Goal: Task Accomplishment & Management: Manage account settings

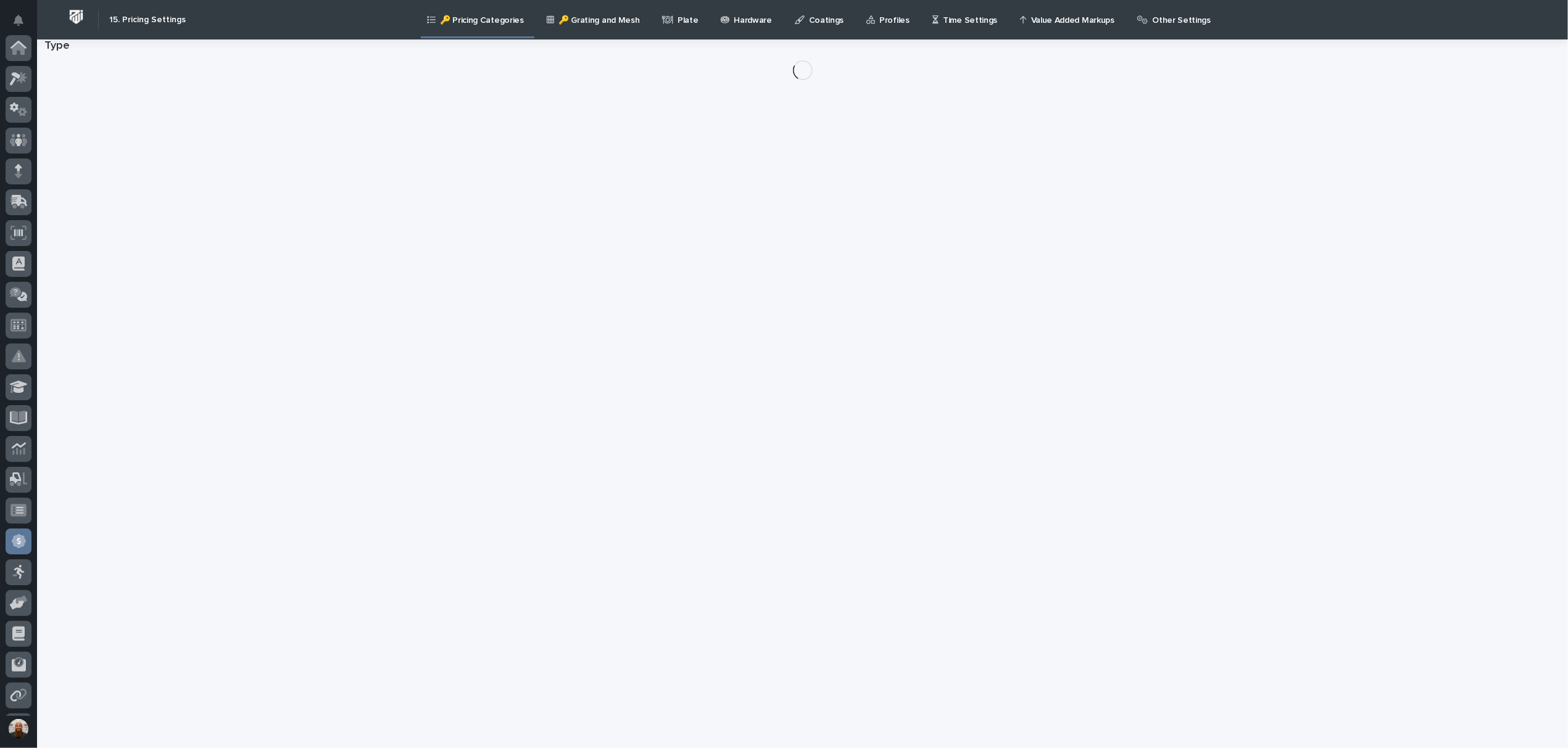
scroll to position [121, 0]
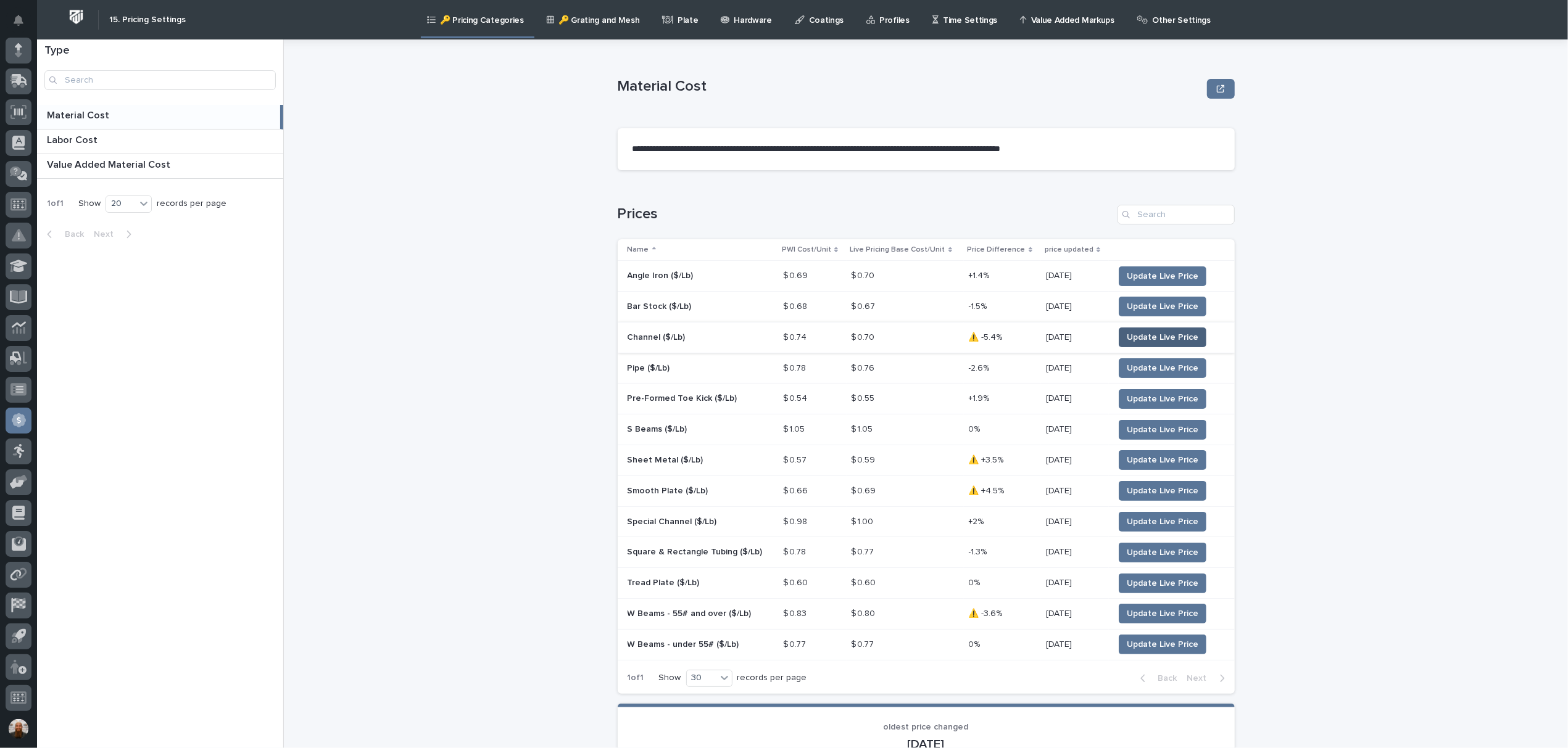
click at [1138, 343] on span "Update Live Price" at bounding box center [1163, 338] width 72 height 12
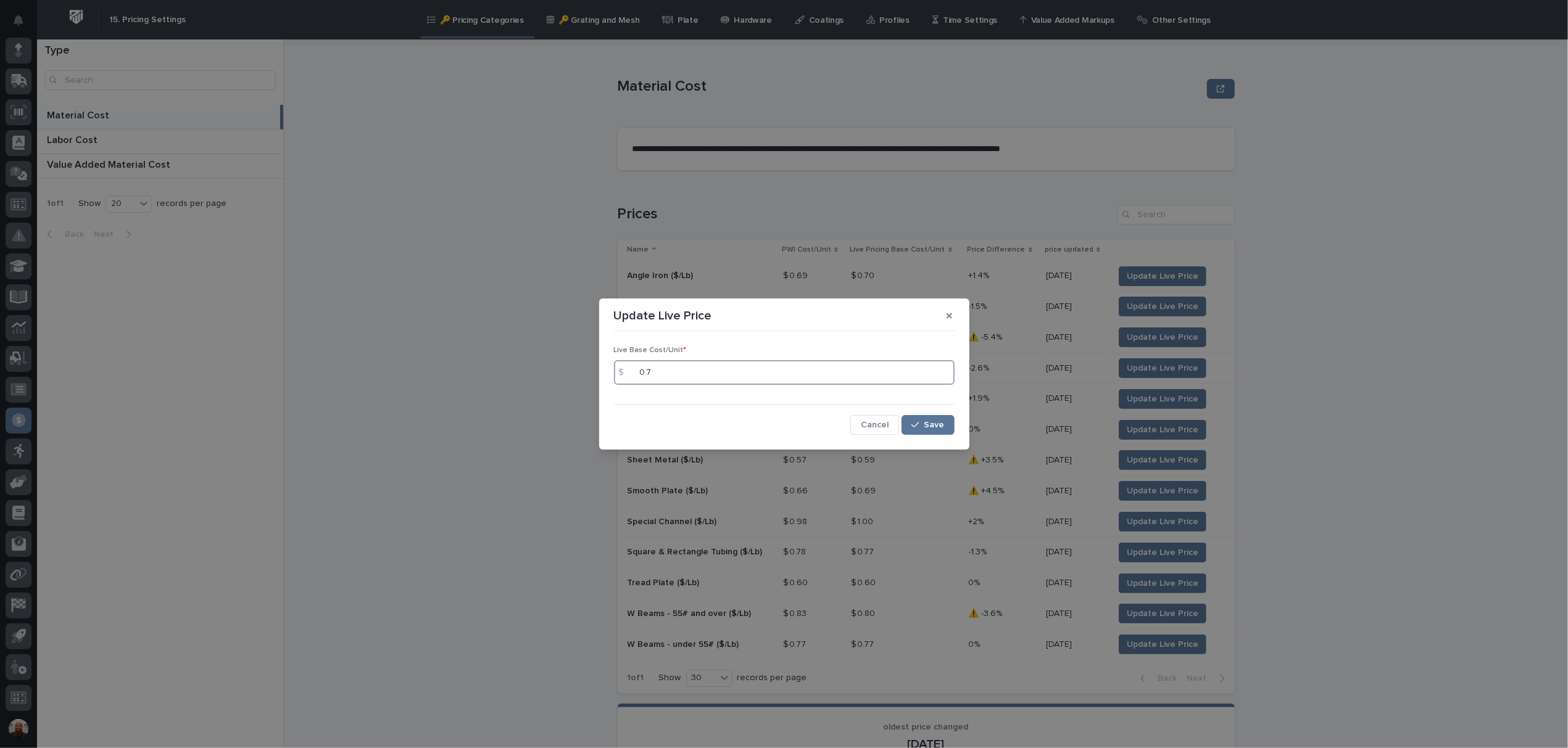
click at [728, 370] on input "0.7" at bounding box center [783, 372] width 340 height 25
type input "0.74"
click at [924, 427] on div "button" at bounding box center [917, 425] width 12 height 9
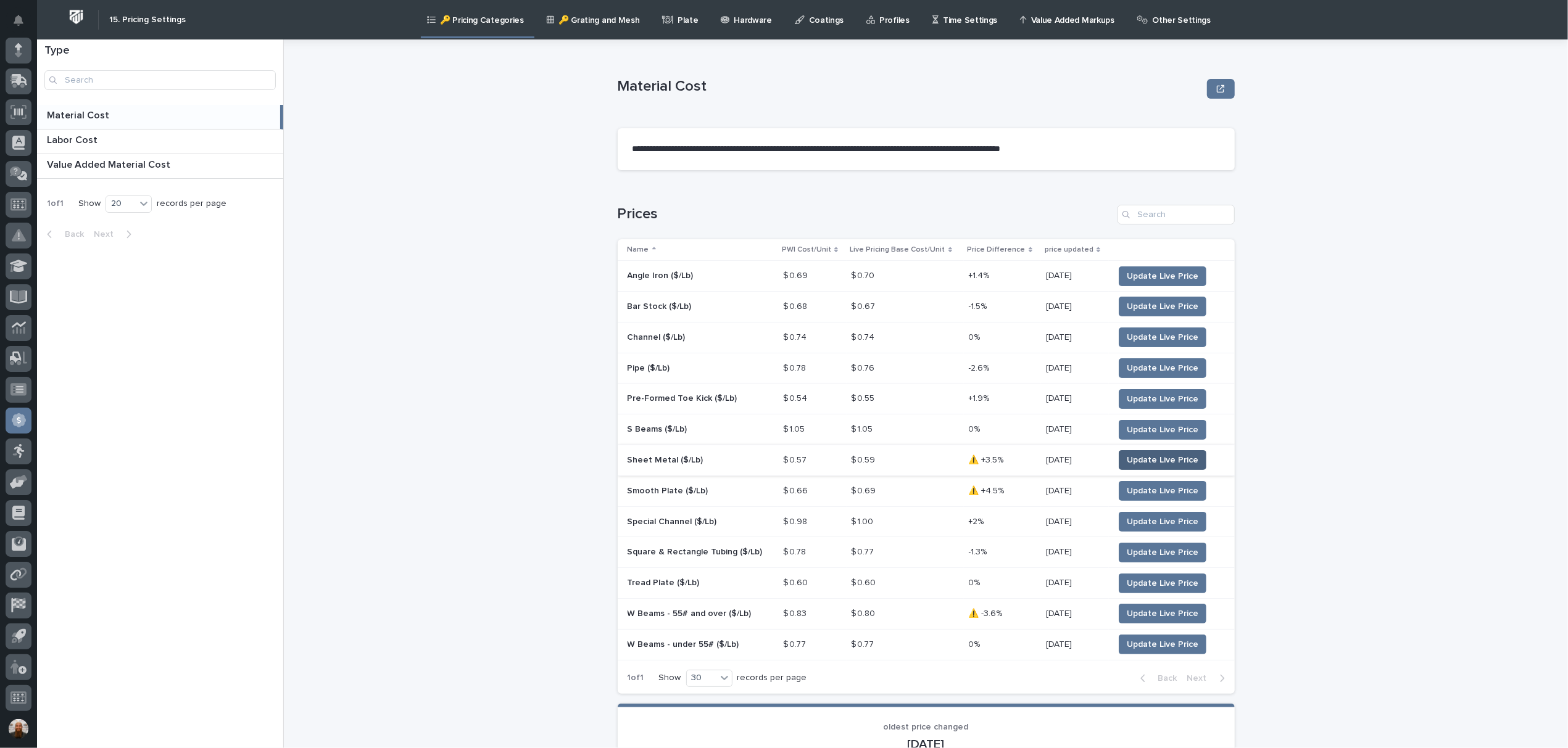
click at [1137, 458] on span "Update Live Price" at bounding box center [1163, 460] width 72 height 12
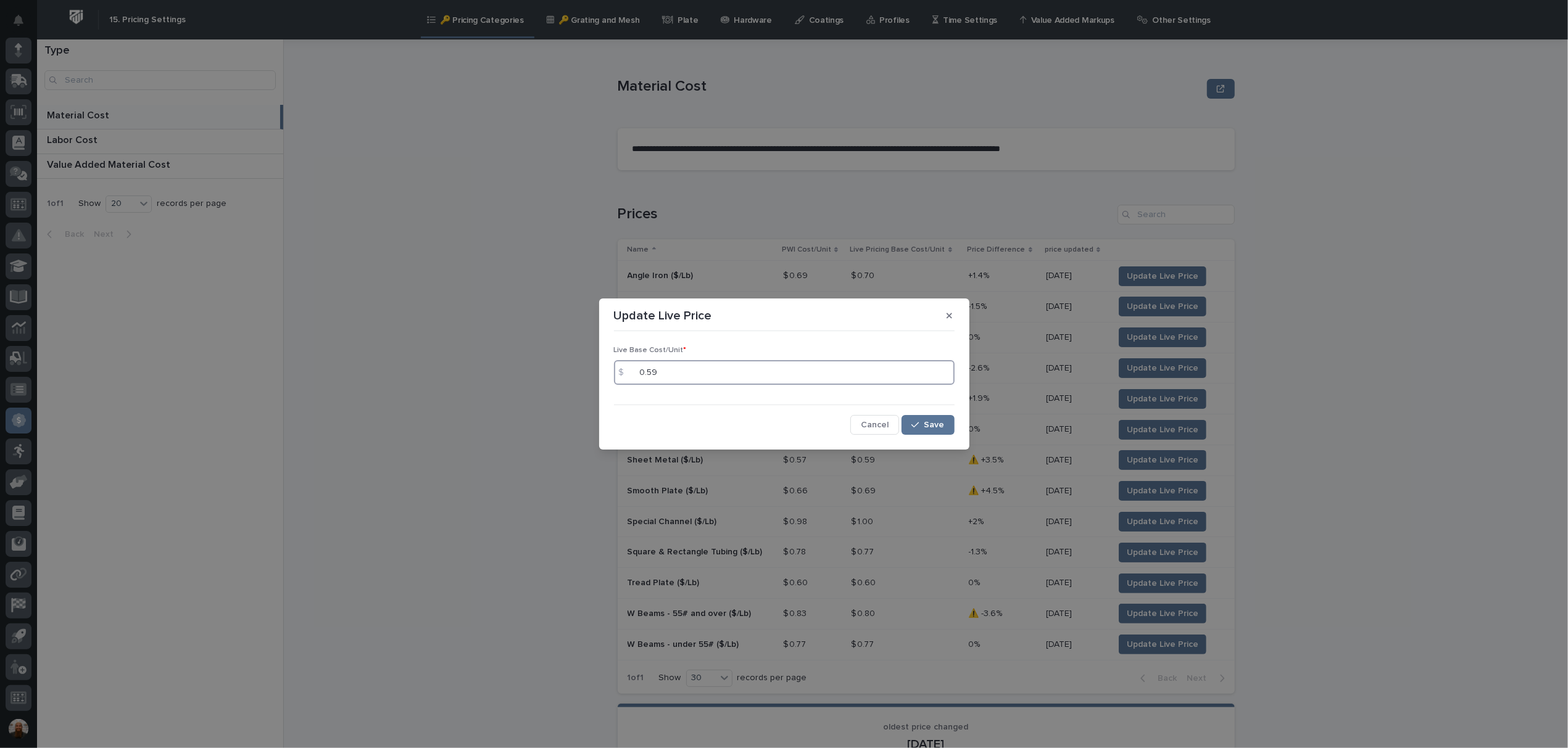
click at [769, 375] on input "0.59" at bounding box center [783, 372] width 340 height 25
type input "0.58"
click at [921, 426] on div "button" at bounding box center [917, 425] width 12 height 9
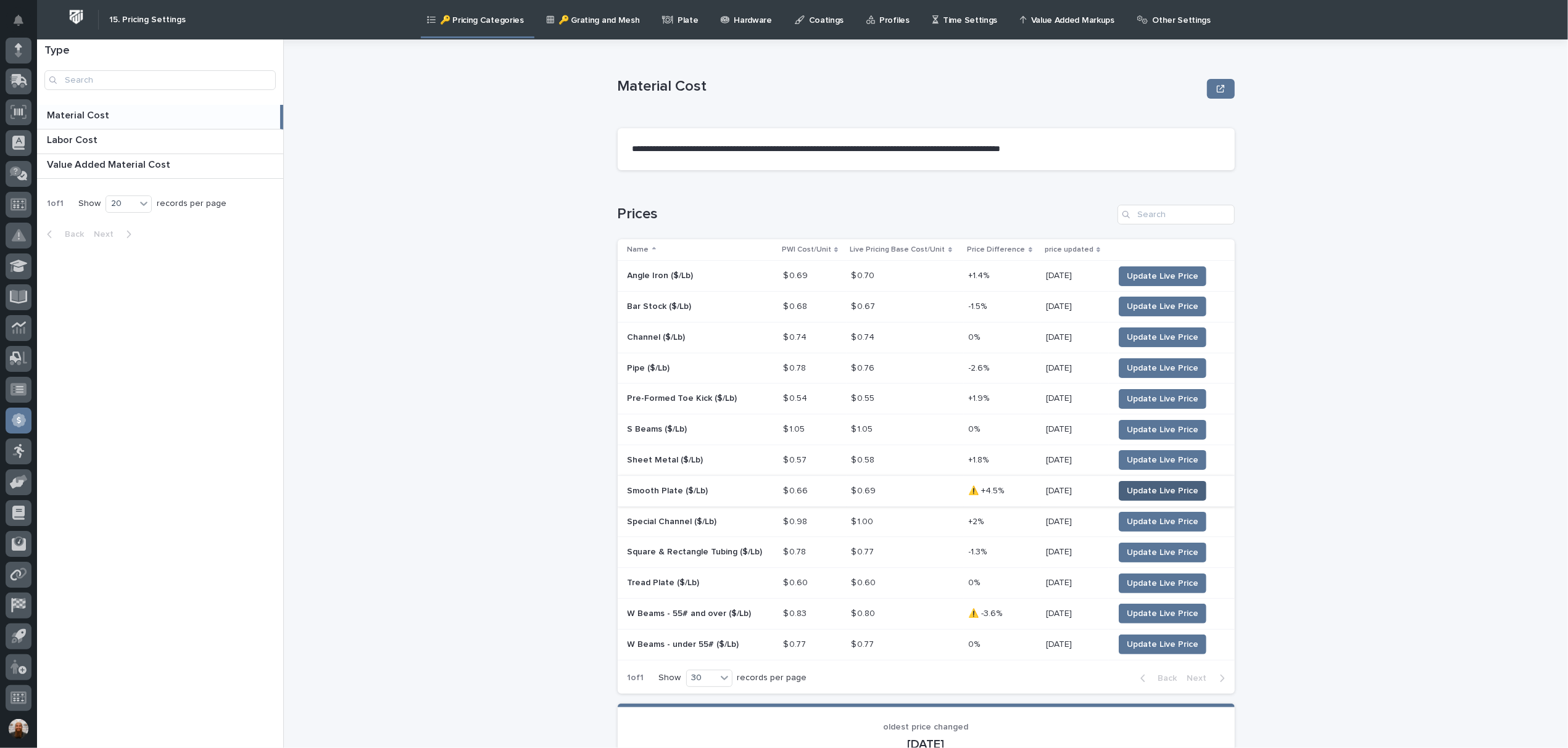
click at [1153, 486] on span "Update Live Price" at bounding box center [1163, 491] width 72 height 12
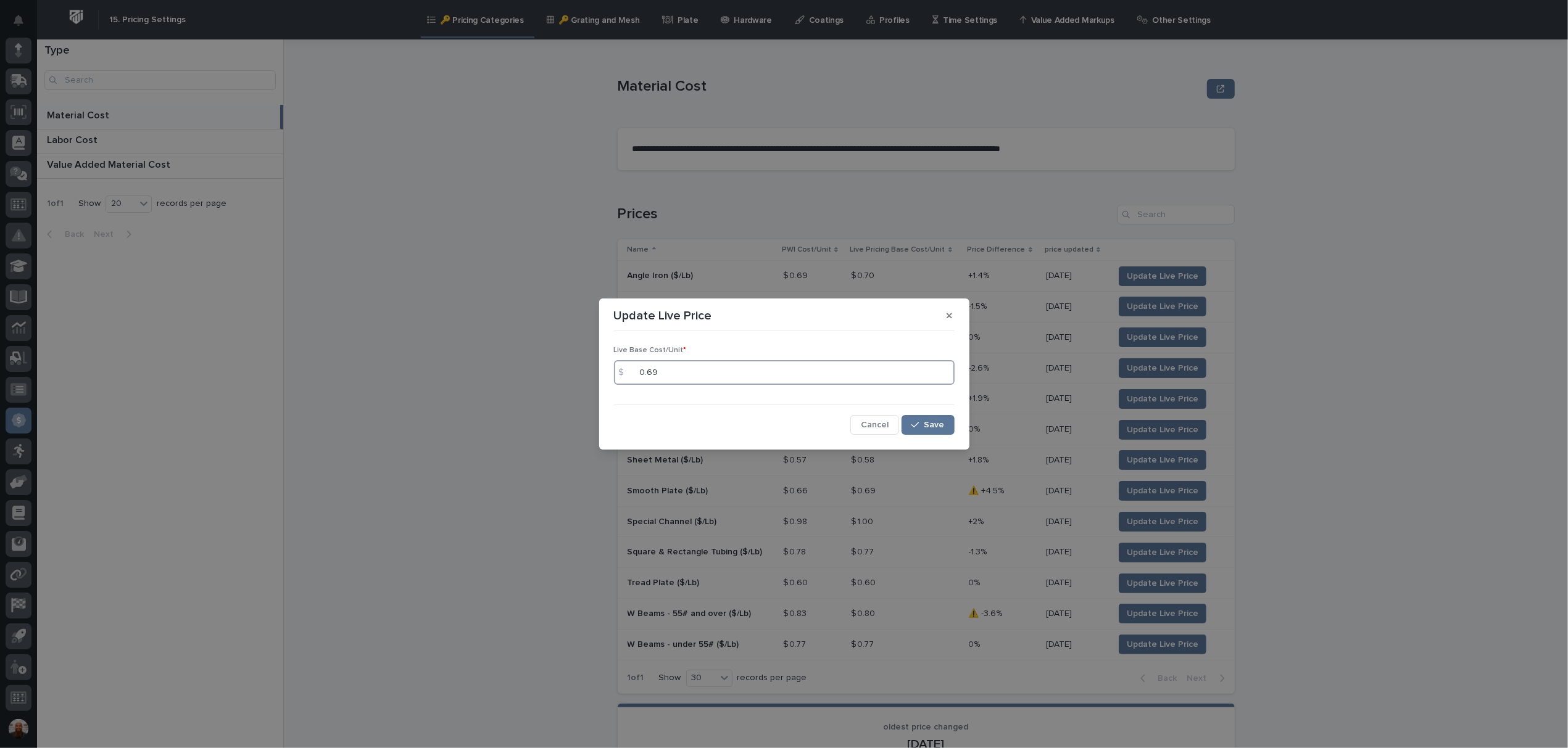
click at [784, 367] on input "0.69" at bounding box center [783, 372] width 340 height 25
type input "0.68"
click at [913, 420] on button "Save" at bounding box center [927, 425] width 52 height 20
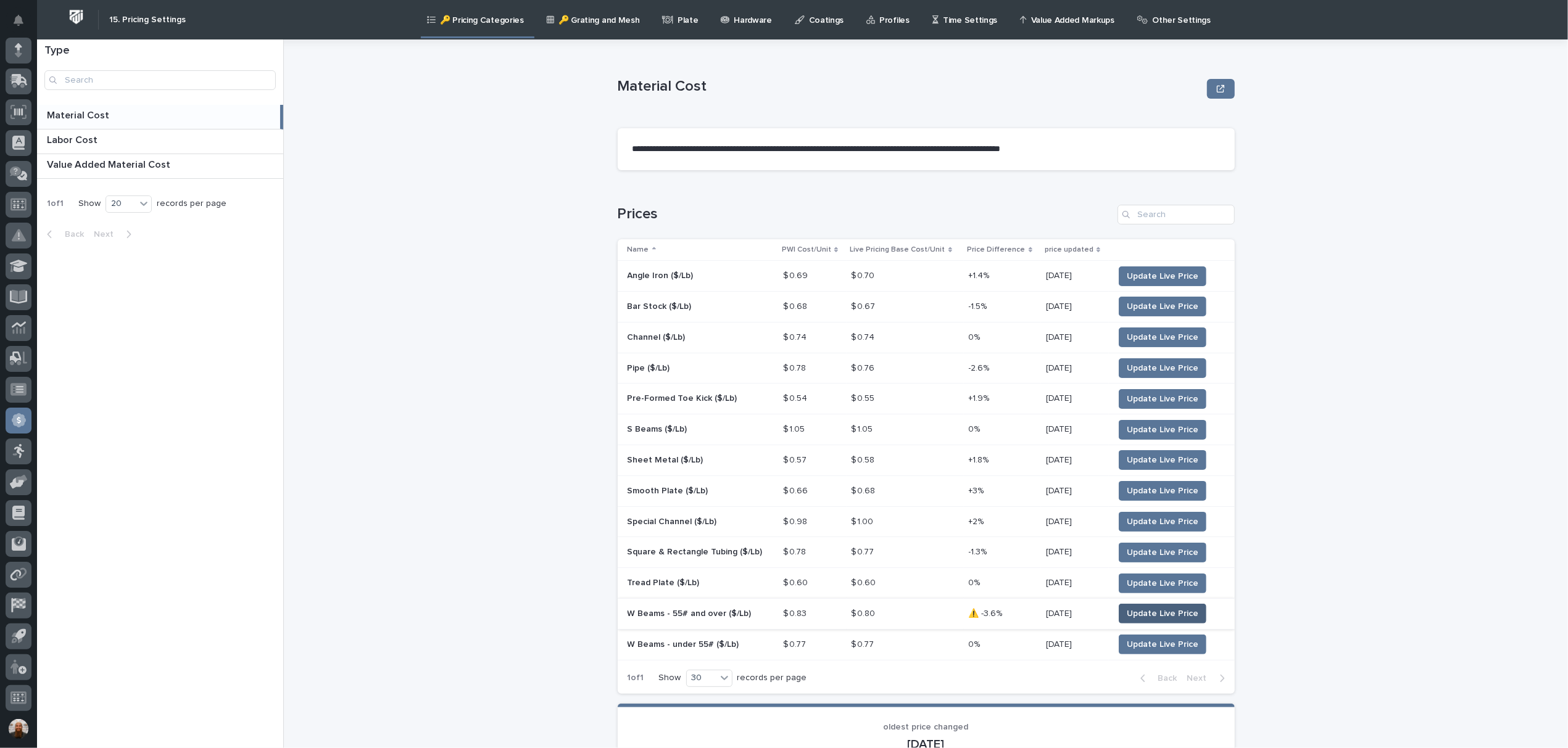
click at [1146, 604] on button "Update Live Price" at bounding box center [1162, 613] width 87 height 20
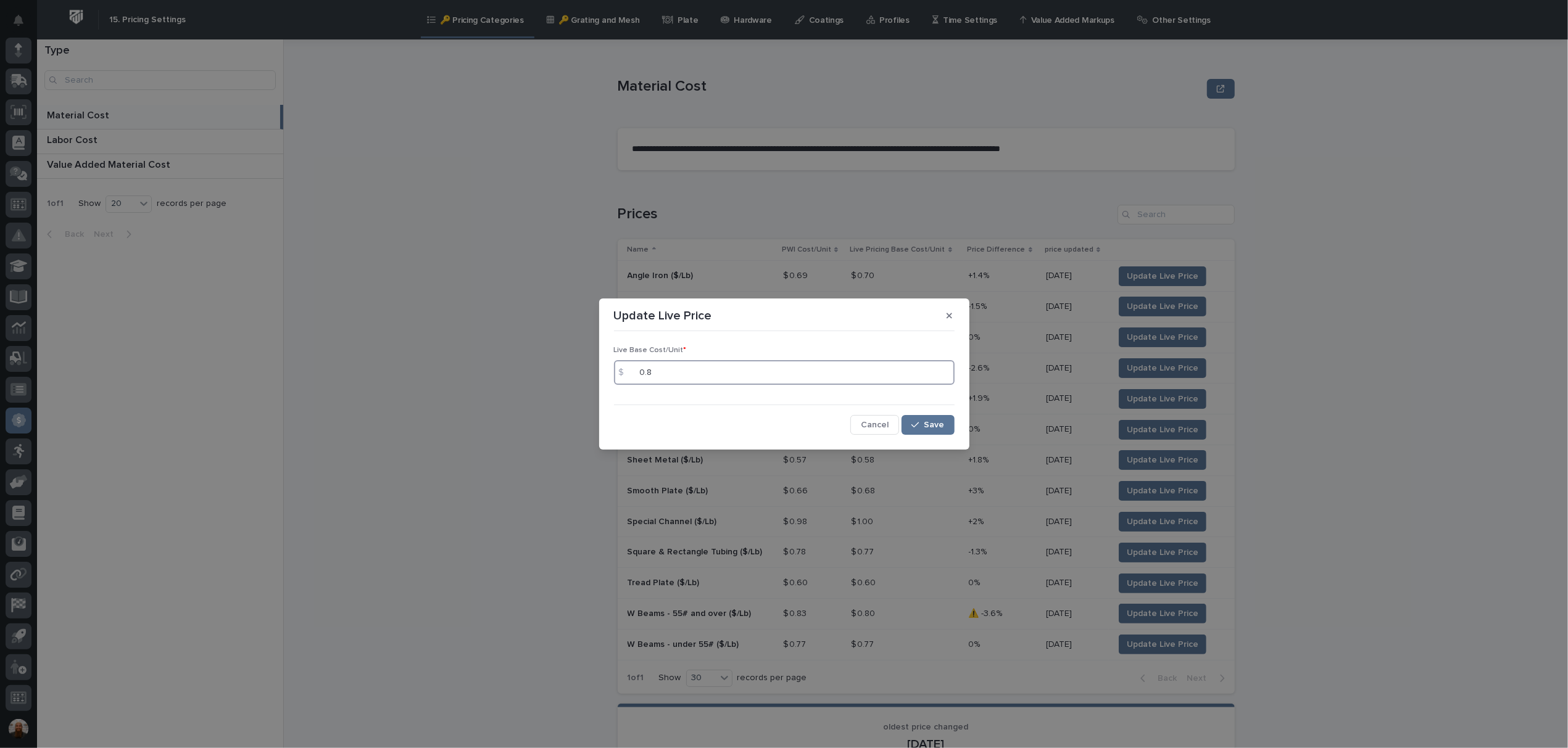
click at [664, 364] on input "0.8" at bounding box center [783, 372] width 340 height 25
type input "0.83"
click at [920, 428] on div "button" at bounding box center [917, 425] width 12 height 9
